Goal: Navigation & Orientation: Find specific page/section

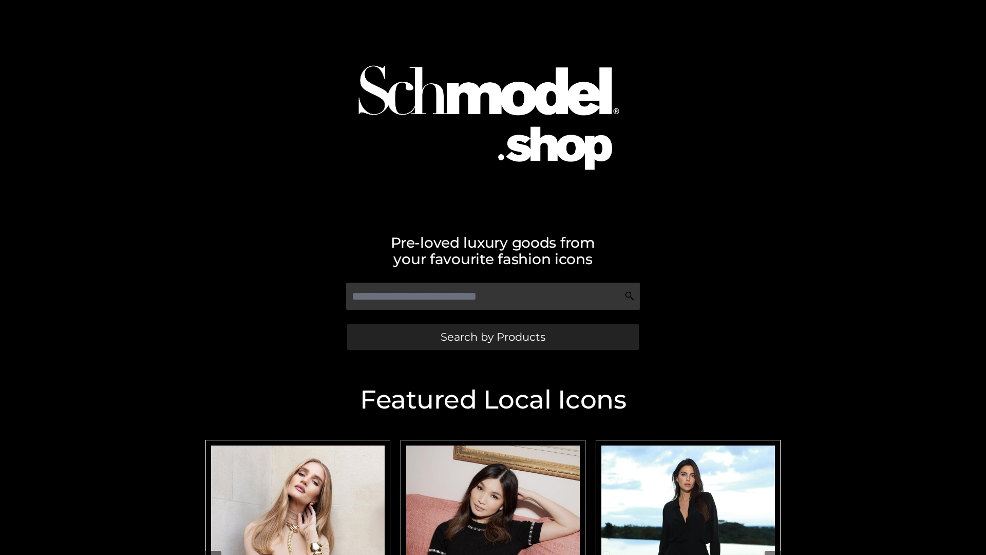
click at [492, 336] on span "Search by Products" at bounding box center [493, 336] width 105 height 11
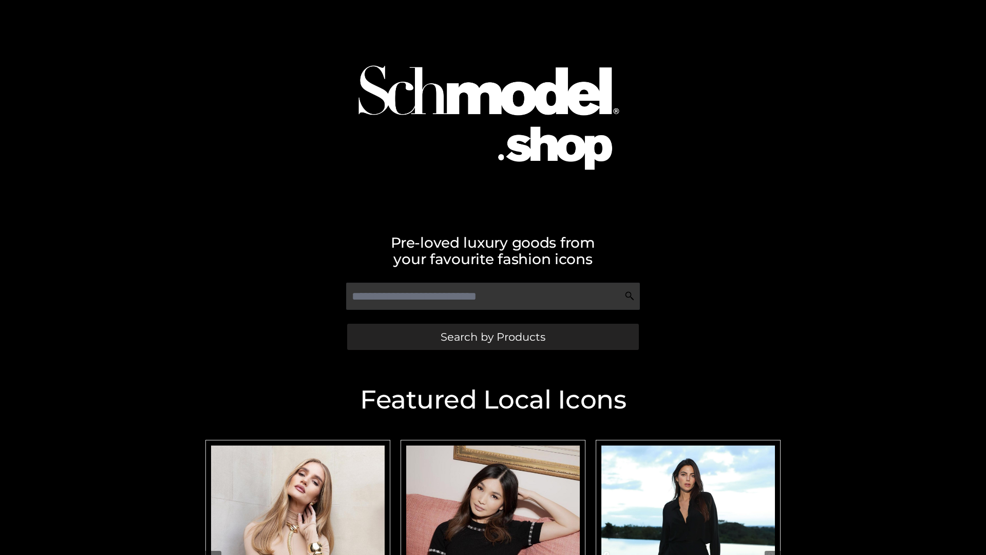
click at [492, 336] on span "Search by Products" at bounding box center [493, 336] width 105 height 11
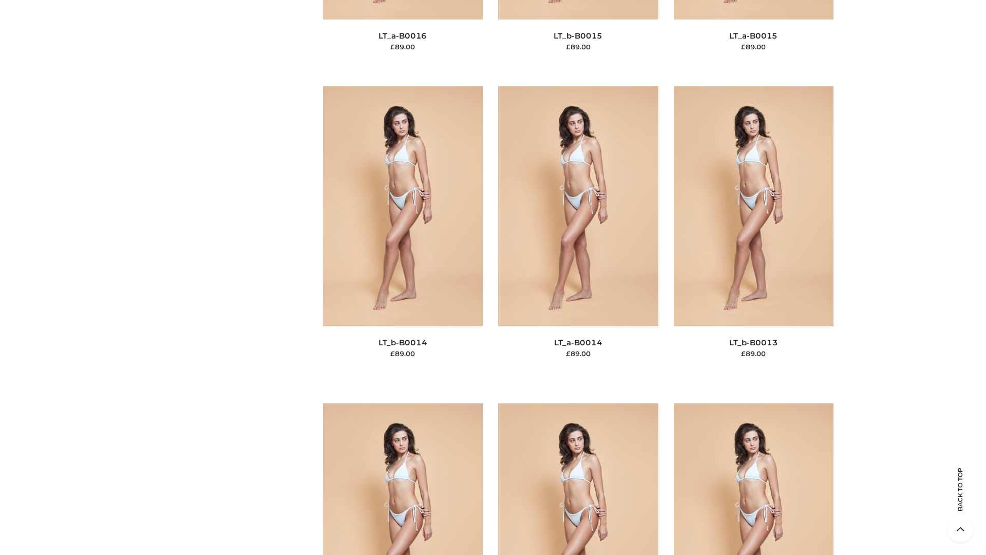
scroll to position [4612, 0]
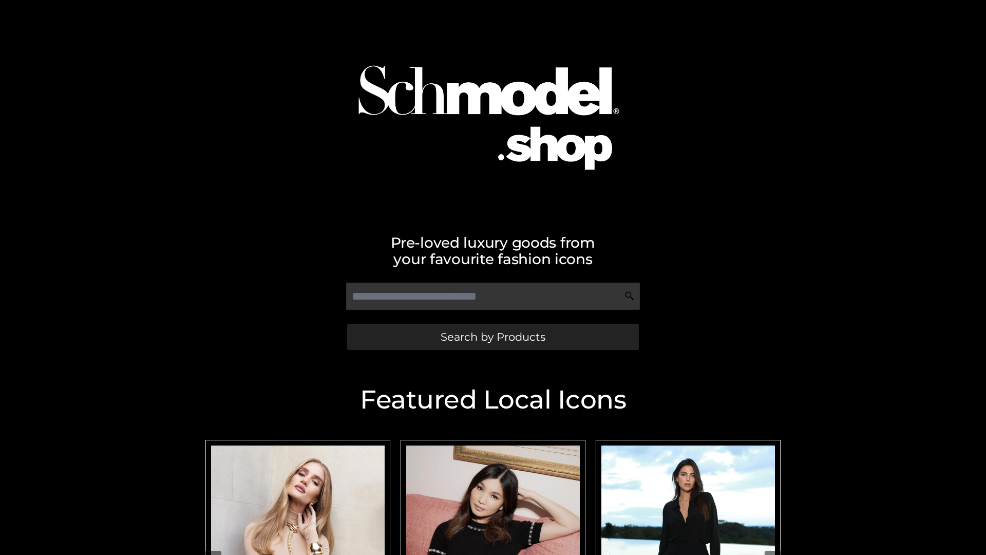
click at [492, 336] on span "Search by Products" at bounding box center [493, 336] width 105 height 11
